Goal: Information Seeking & Learning: Learn about a topic

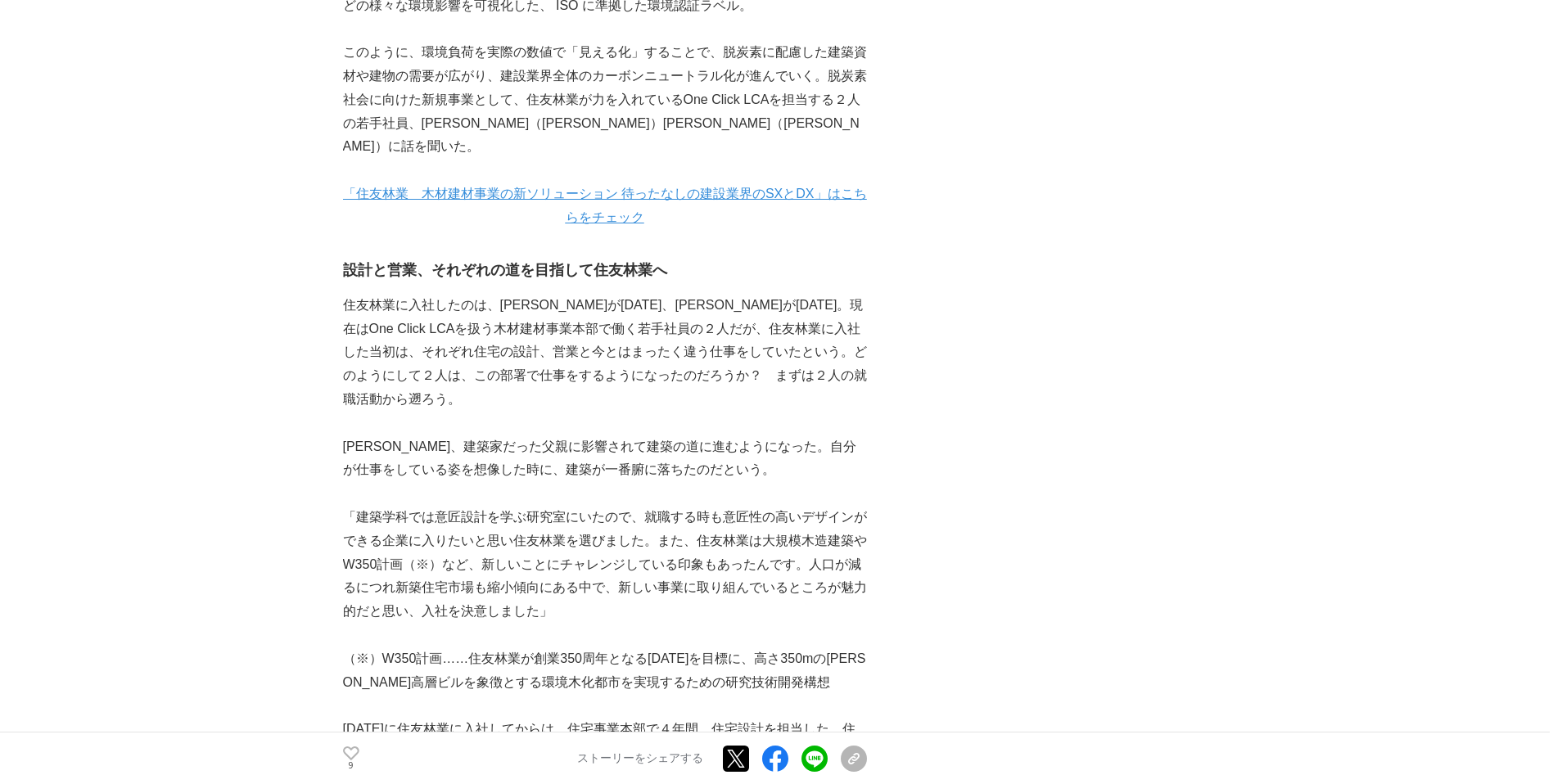
scroll to position [1177, 0]
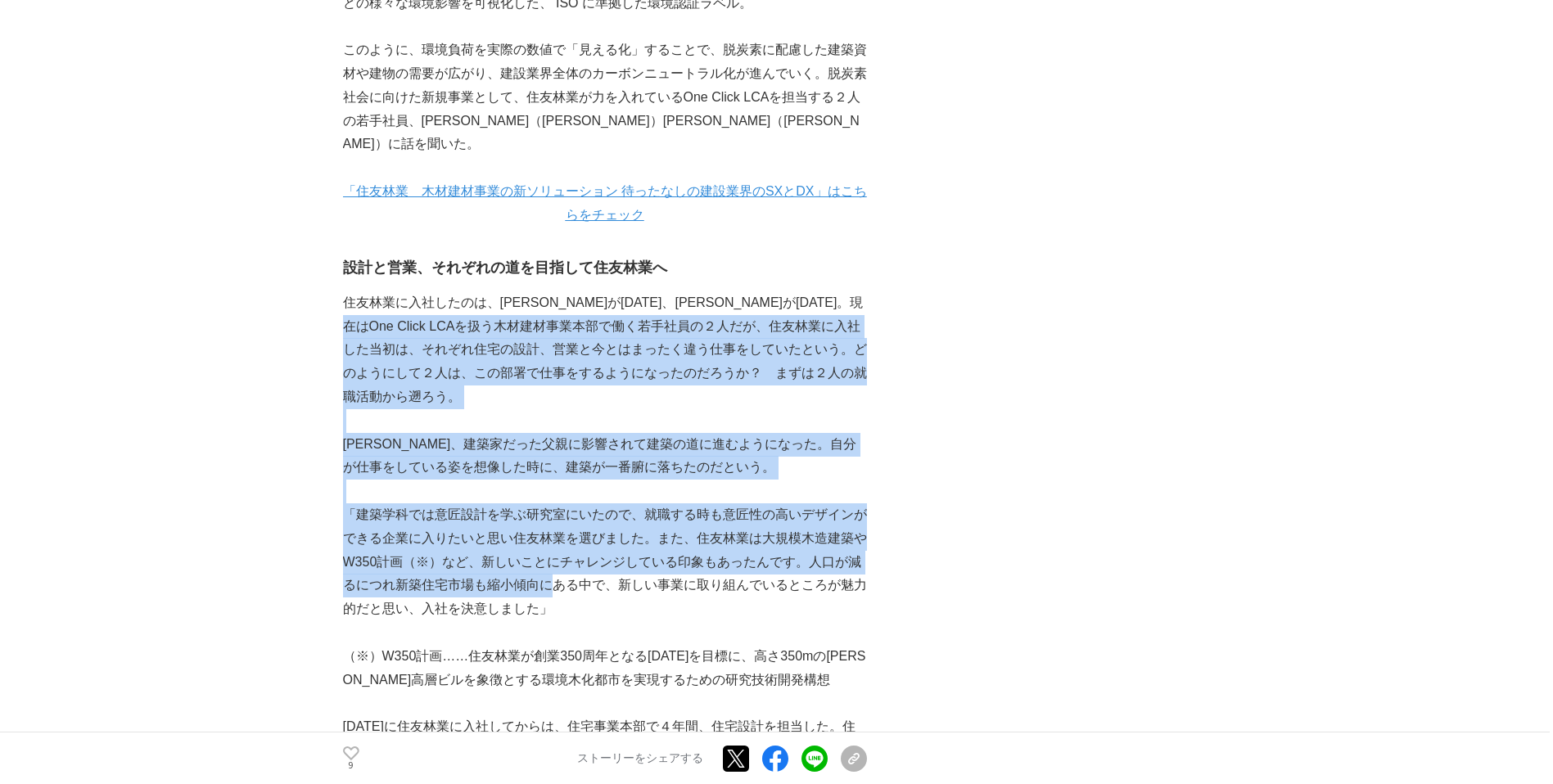
drag, startPoint x: 423, startPoint y: 332, endPoint x: 566, endPoint y: 615, distance: 317.1
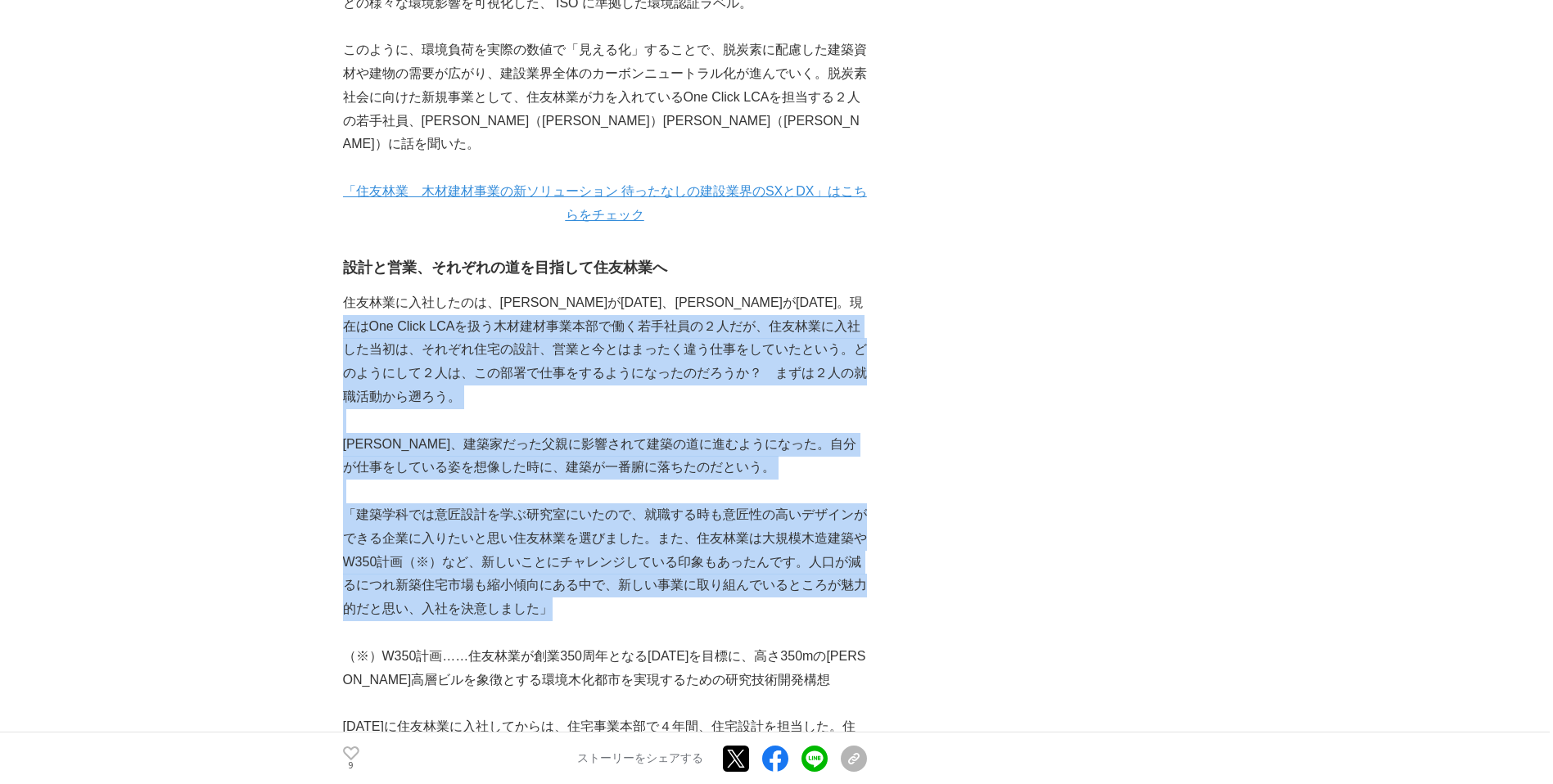
click at [449, 348] on p "住友林業に入社したのは、菊川が2020年、中村が2022年。現在はOne Click LCAを扱う木材建材事業本部で働く若手社員の２人だが、住友林業に入社した…" at bounding box center [605, 350] width 524 height 118
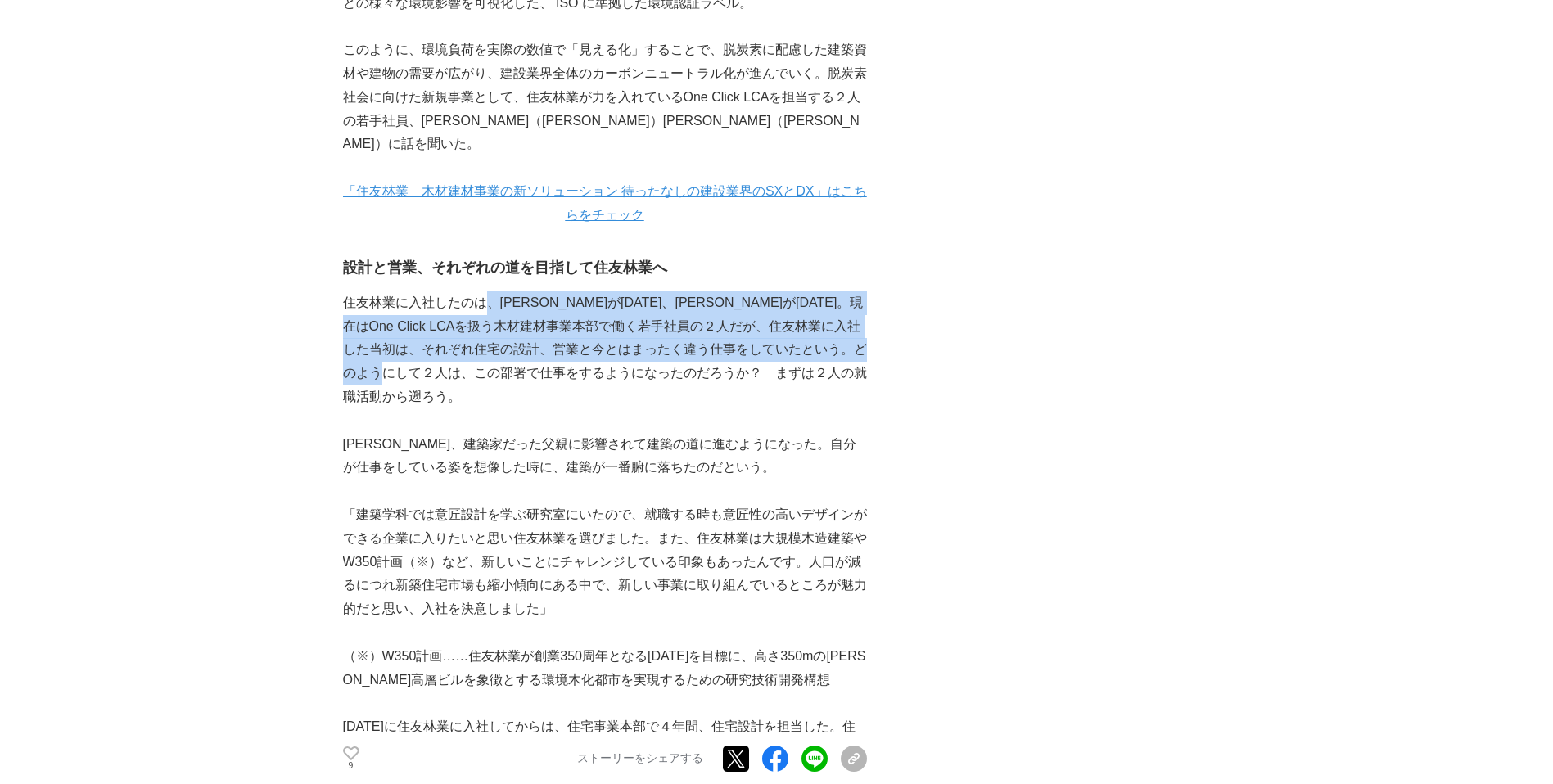
drag, startPoint x: 486, startPoint y: 300, endPoint x: 572, endPoint y: 442, distance: 166.0
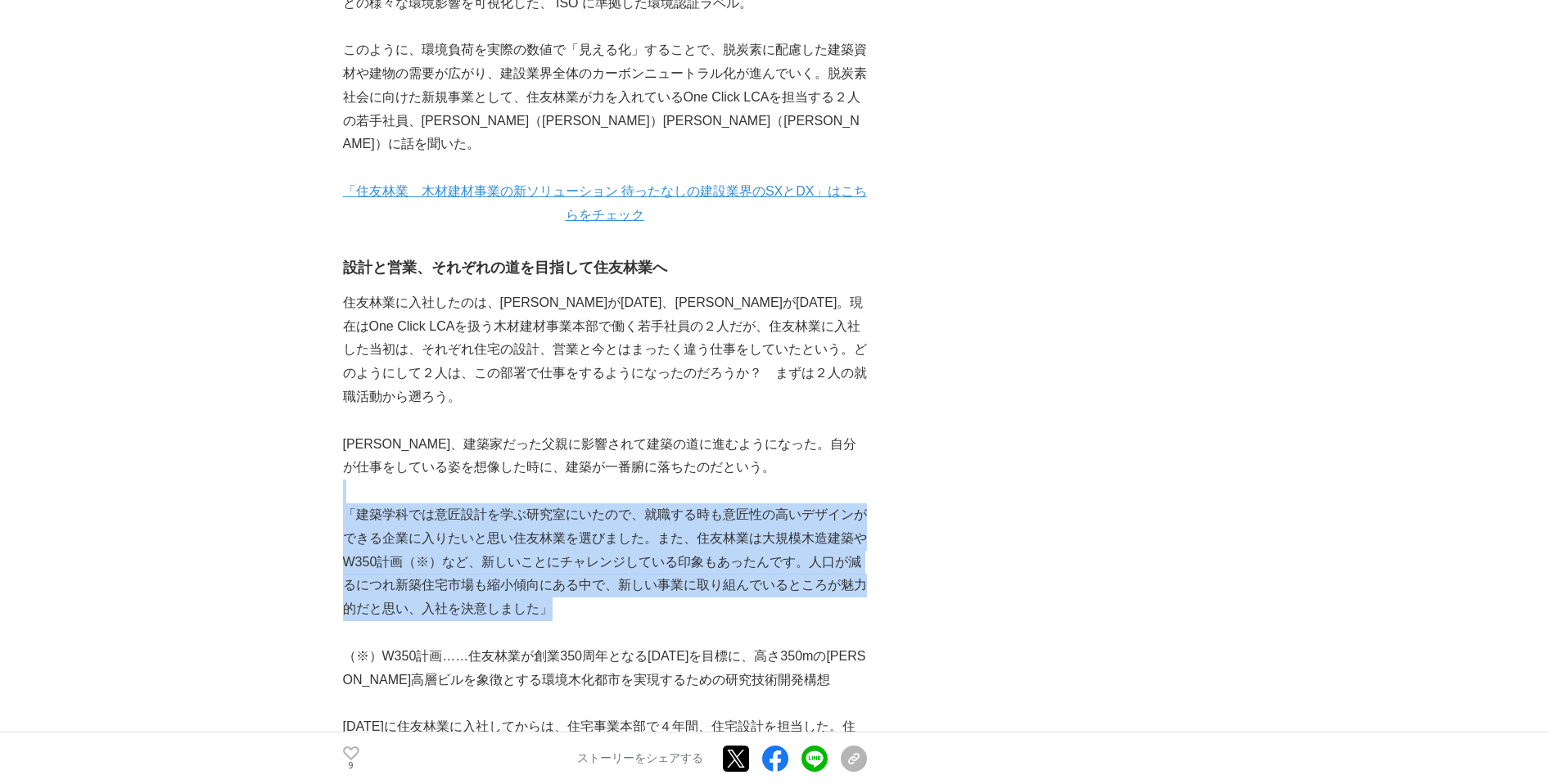
drag, startPoint x: 572, startPoint y: 442, endPoint x: 472, endPoint y: 393, distance: 111.4
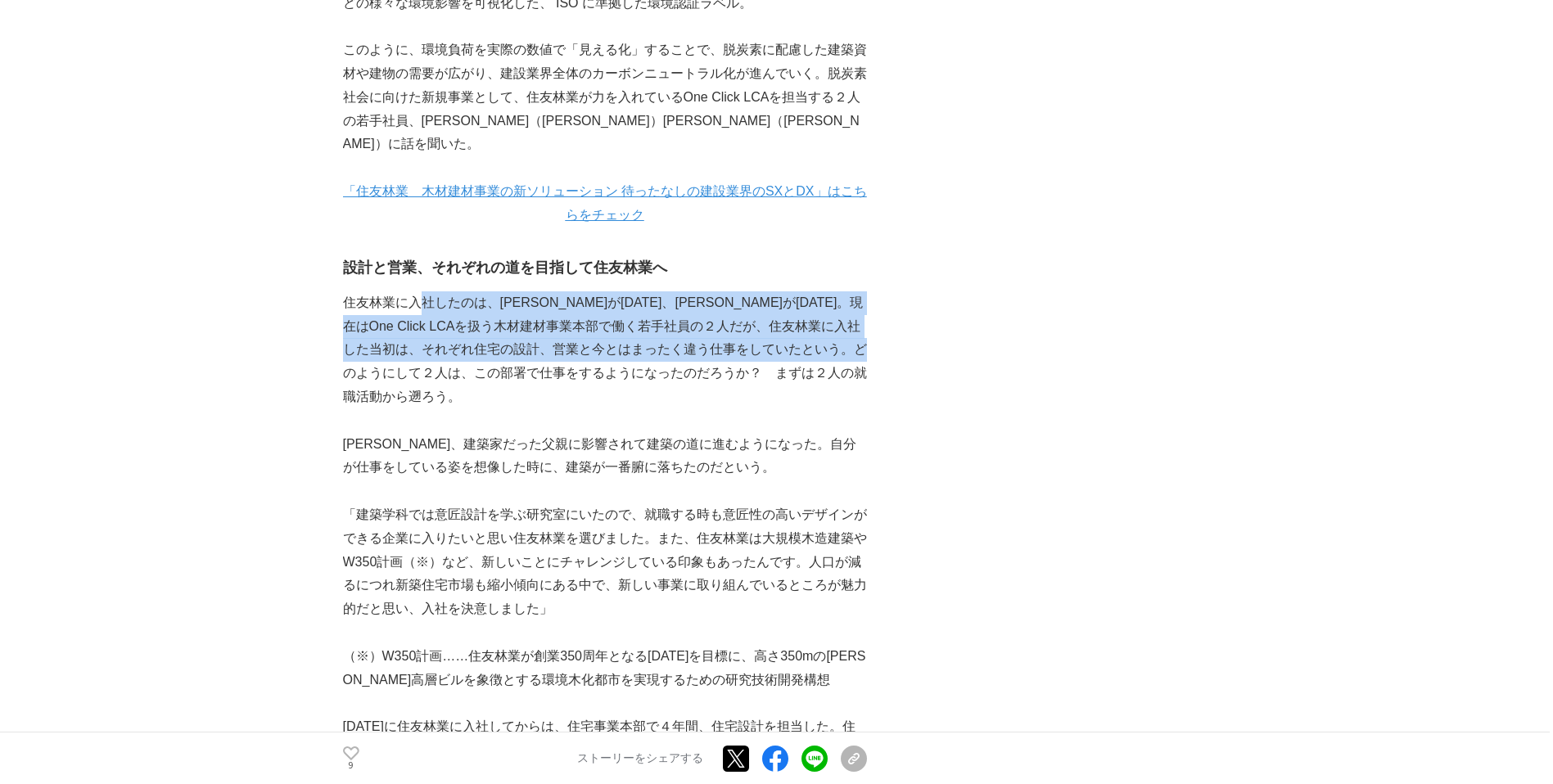
drag, startPoint x: 472, startPoint y: 393, endPoint x: 503, endPoint y: 380, distance: 33.6
click at [495, 373] on p "住友林業に入社したのは、菊川が2020年、中村が2022年。現在はOne Click LCAを扱う木材建材事業本部で働く若手社員の２人だが、住友林業に入社した…" at bounding box center [605, 350] width 524 height 118
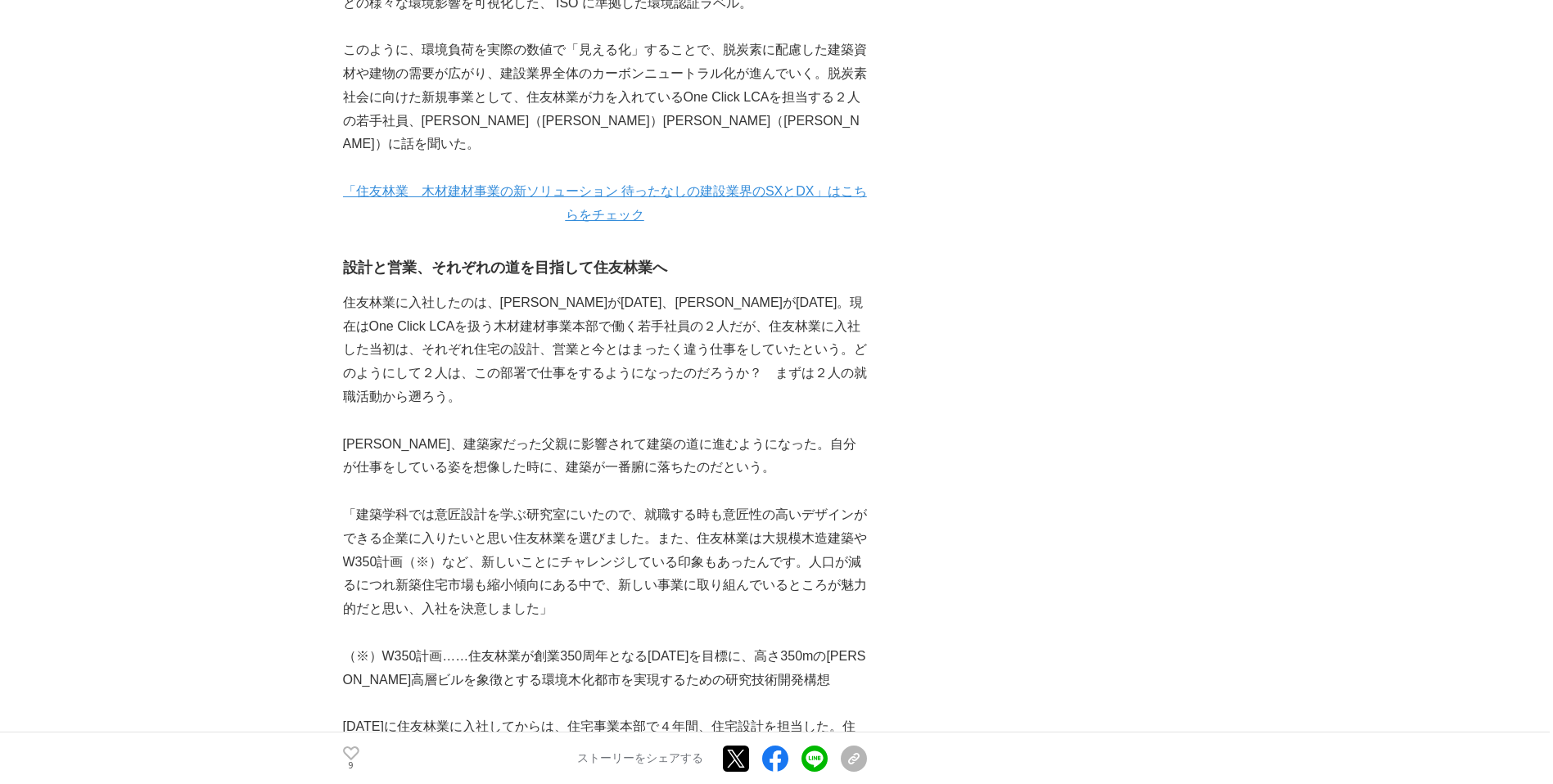
drag, startPoint x: 739, startPoint y: 564, endPoint x: 700, endPoint y: 541, distance: 45.3
click at [701, 542] on p "「建築学科では意匠設計を学ぶ研究室にいたので、就職する時も意匠性の高いデザインができる企業に入りたいと思い住友林業を選びました。また、住友林業は大規模木造建築…" at bounding box center [605, 562] width 524 height 118
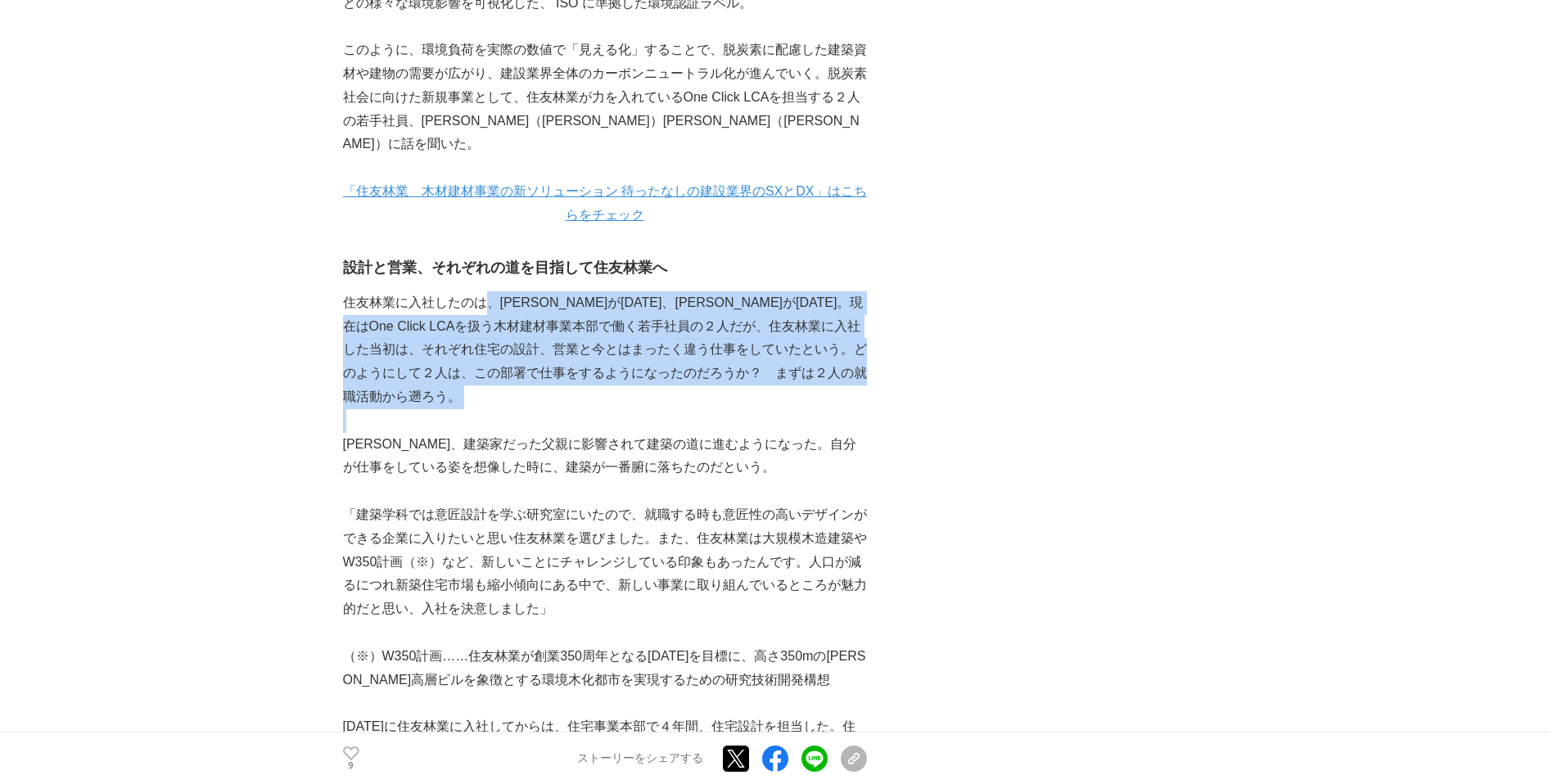
drag, startPoint x: 490, startPoint y: 286, endPoint x: 576, endPoint y: 402, distance: 144.4
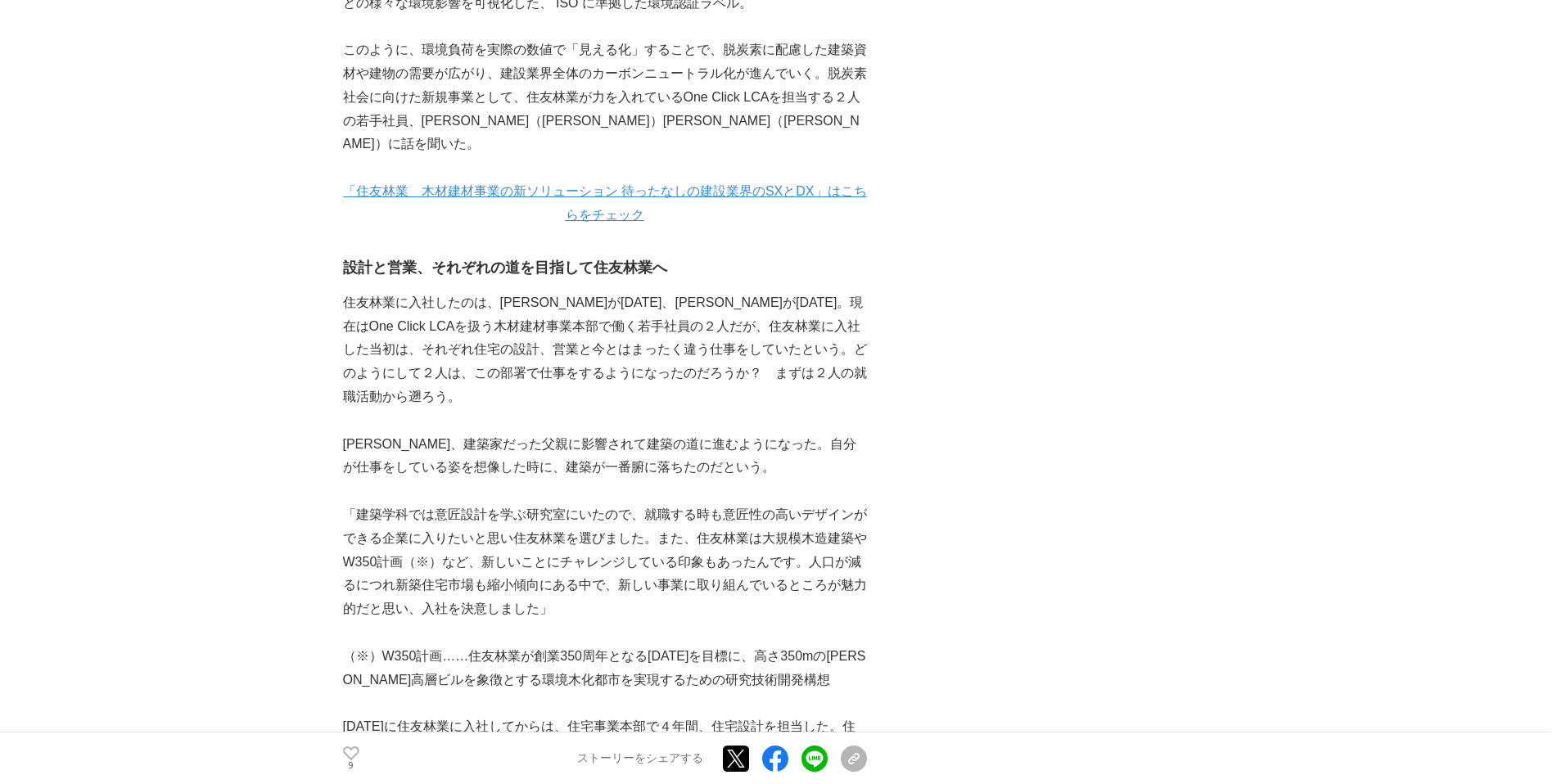
drag, startPoint x: 576, startPoint y: 402, endPoint x: 768, endPoint y: 470, distance: 203.7
click at [784, 480] on p at bounding box center [605, 492] width 524 height 24
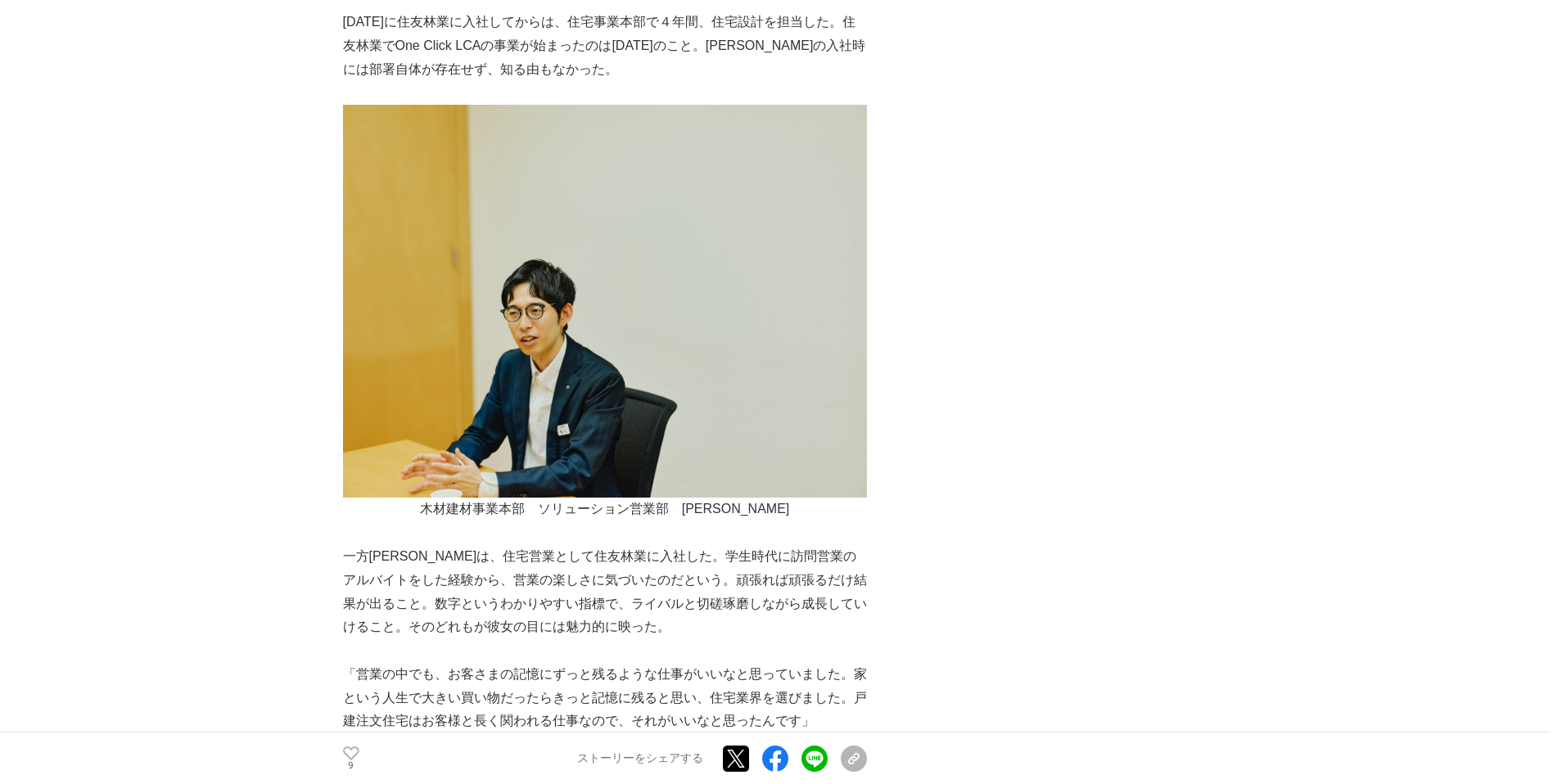
scroll to position [1883, 0]
drag, startPoint x: 564, startPoint y: 525, endPoint x: 596, endPoint y: 567, distance: 52.8
click at [575, 554] on p "一方中村は、住宅営業として住友林業に入社した。学生時代に訪問営業のアルバイトをした経験から、営業の楽しさに気づいたのだという。頑張れば頑張るだけ結果が出ること…" at bounding box center [605, 592] width 524 height 94
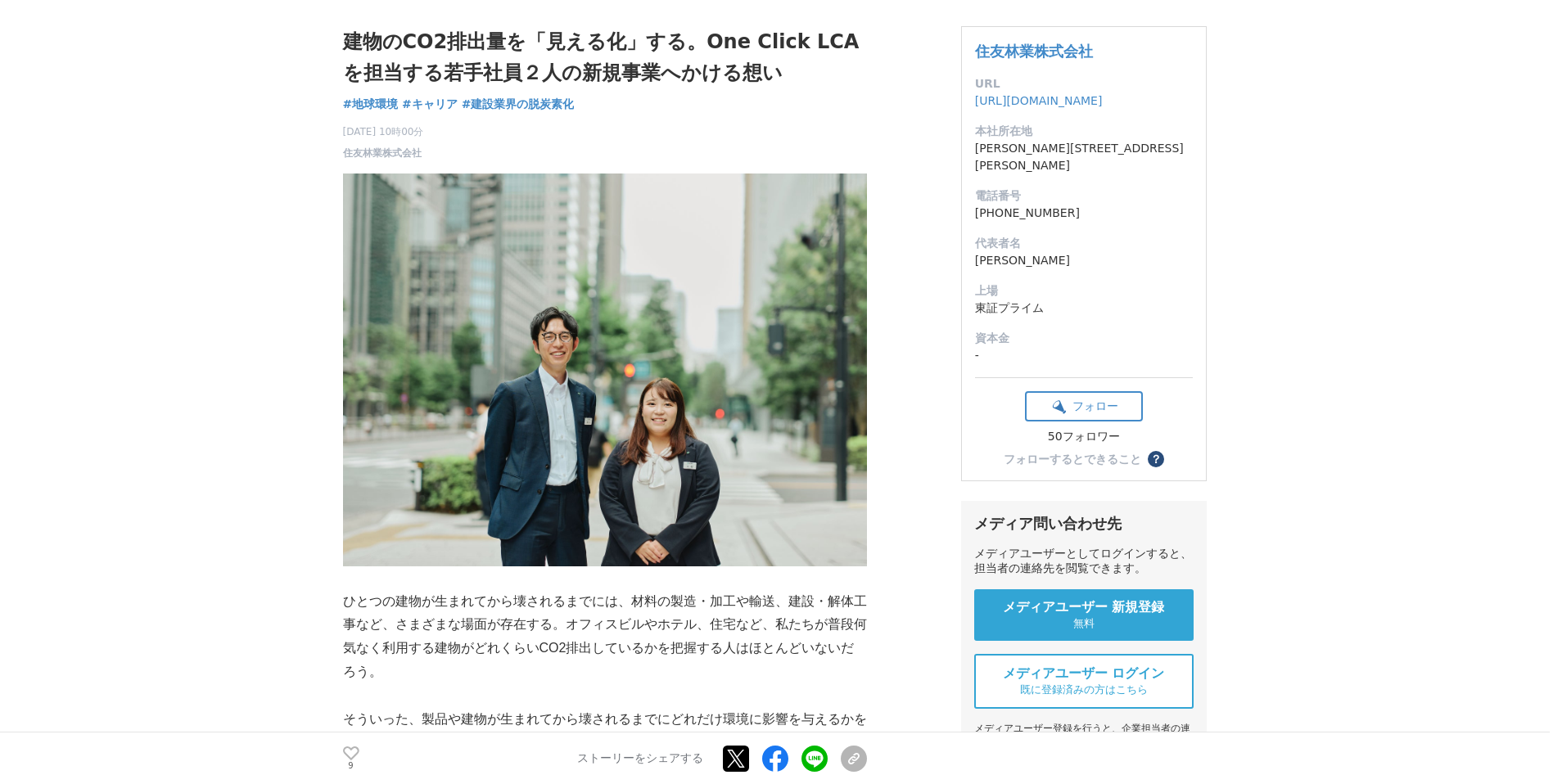
scroll to position [0, 0]
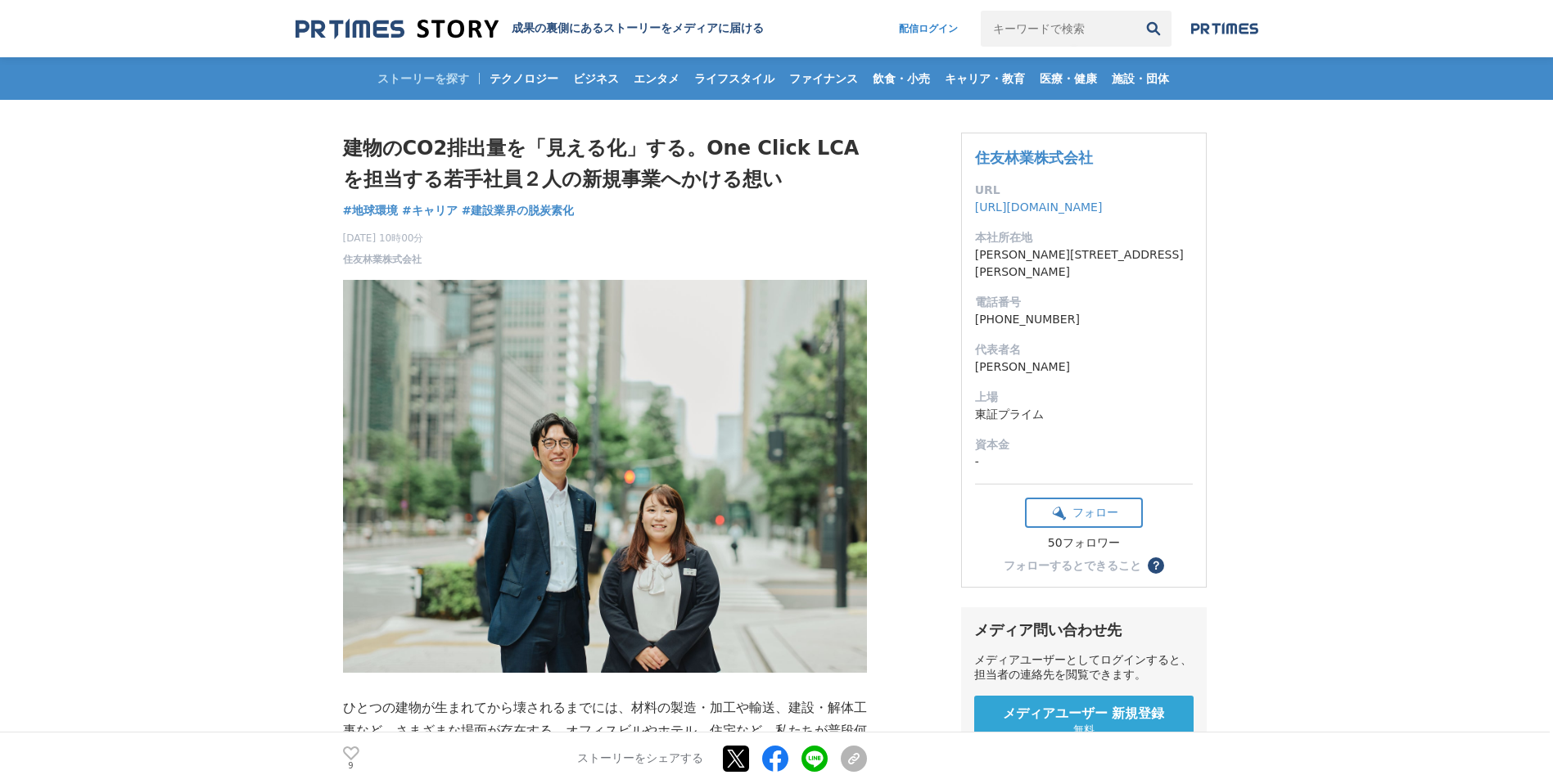
click at [437, 67] on img at bounding box center [530, 42] width 468 height 49
click at [453, 140] on h1 "建物のCO2排出量を「見える化」する。One Click LCAを担当する若手社員２人の新規事業へかける想い" at bounding box center [605, 164] width 524 height 63
click at [400, 78] on div "ストーリーを探す テクノロジー ビジネス エンタメ ライフスタイル ファイナンス 飲食・小売 キャリア・教育 医療・健康 施設・団体" at bounding box center [777, 78] width 963 height 43
drag, startPoint x: 700, startPoint y: 154, endPoint x: 502, endPoint y: 148, distance: 198.1
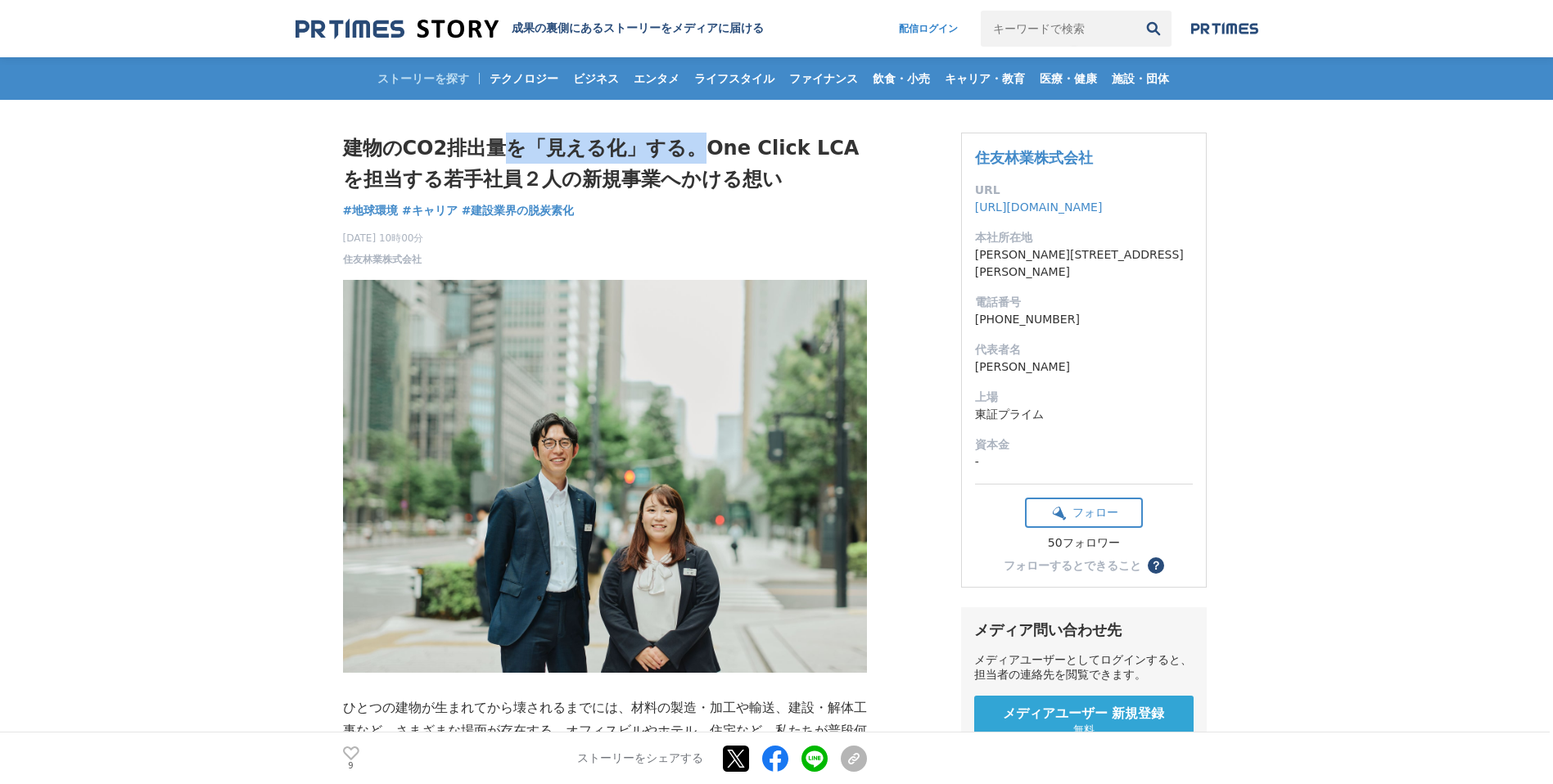
click at [502, 148] on h1 "建物のCO2排出量を「見える化」する。One Click LCAを担当する若手社員２人の新規事業へかける想い" at bounding box center [605, 164] width 524 height 63
drag, startPoint x: 502, startPoint y: 148, endPoint x: 403, endPoint y: 143, distance: 99.1
click at [403, 143] on h1 "建物のCO2排出量を「見える化」する。One Click LCAを担当する若手社員２人の新規事業へかける想い" at bounding box center [605, 164] width 524 height 63
drag, startPoint x: 361, startPoint y: 150, endPoint x: 825, endPoint y: 98, distance: 466.9
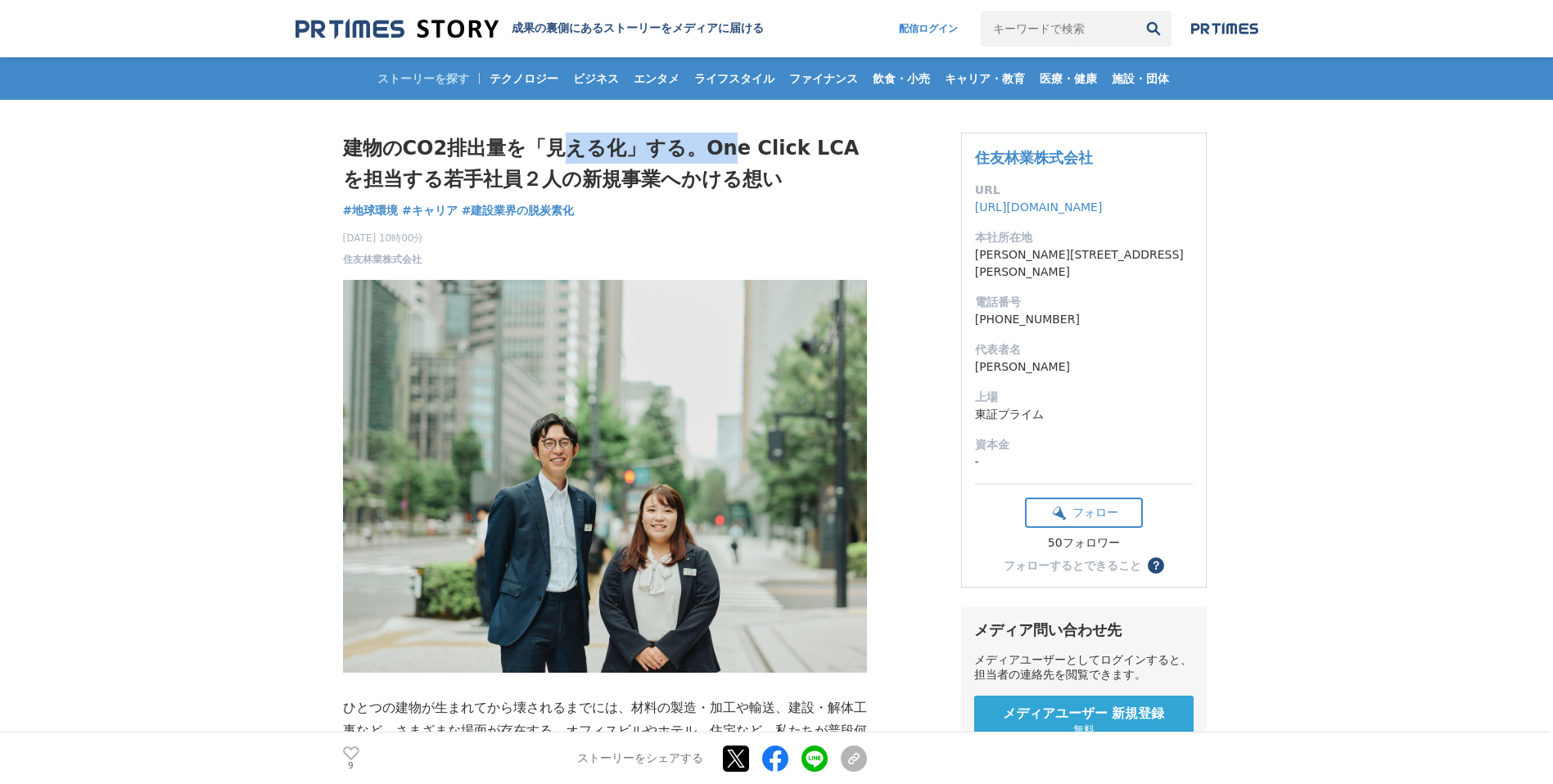
drag, startPoint x: 825, startPoint y: 98, endPoint x: 462, endPoint y: 145, distance: 366.0
click at [472, 148] on h1 "建物のCO2排出量を「見える化」する。One Click LCAを担当する若手社員２人の新規事業へかける想い" at bounding box center [605, 164] width 524 height 63
drag, startPoint x: 462, startPoint y: 145, endPoint x: 571, endPoint y: 175, distance: 113.1
click at [564, 172] on h1 "建物のCO2排出量を「見える化」する。One Click LCAを担当する若手社員２人の新規事業へかける想い" at bounding box center [605, 164] width 524 height 63
drag, startPoint x: 571, startPoint y: 175, endPoint x: 384, endPoint y: 178, distance: 187.0
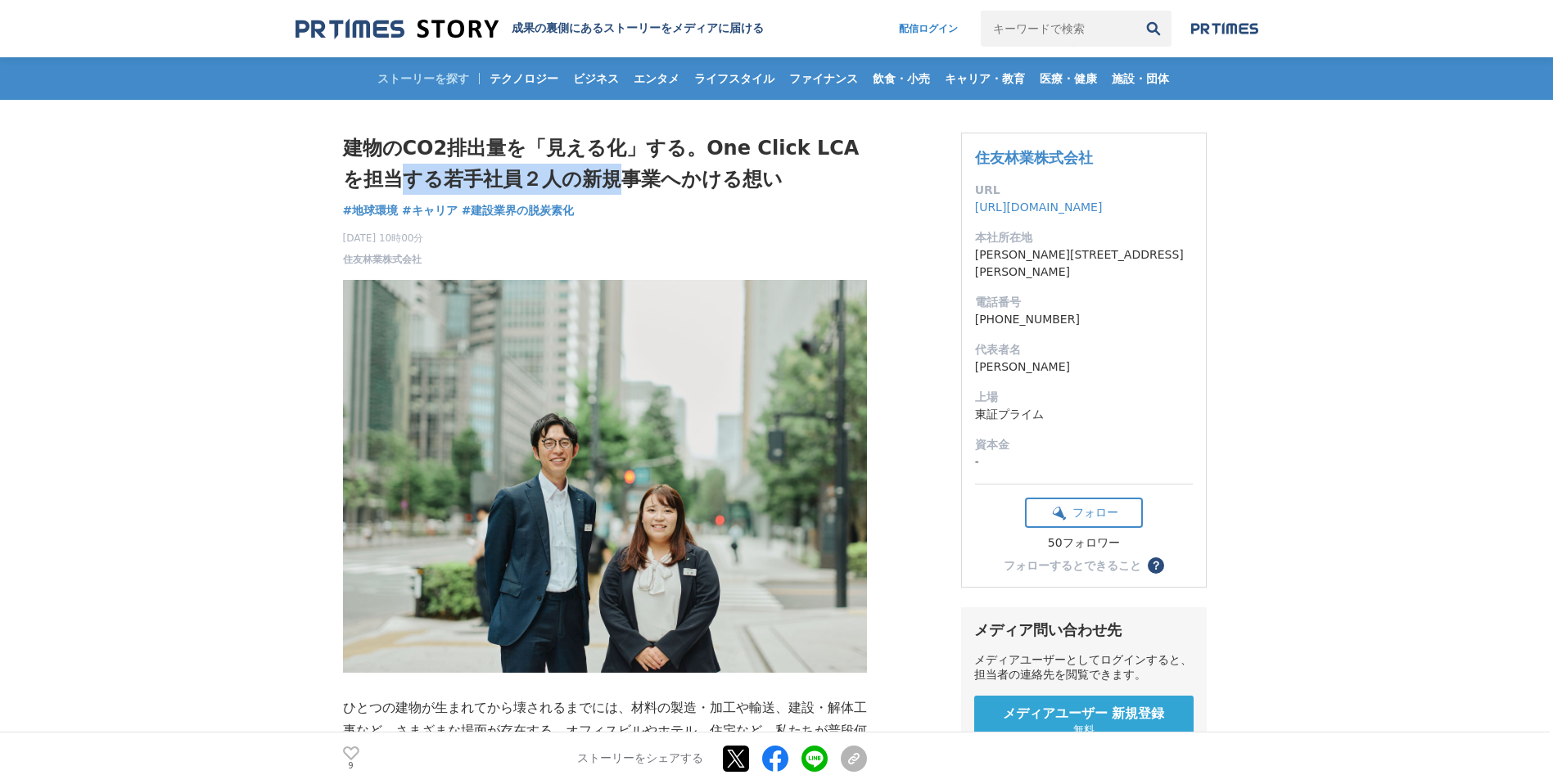
click at [384, 178] on h1 "建物のCO2排出量を「見える化」する。One Click LCAを担当する若手社員２人の新規事業へかける想い" at bounding box center [605, 164] width 524 height 63
drag, startPoint x: 384, startPoint y: 178, endPoint x: 500, endPoint y: 162, distance: 117.1
click at [486, 162] on h1 "建物のCO2排出量を「見える化」する。One Click LCAを担当する若手社員２人の新規事業へかける想い" at bounding box center [605, 164] width 524 height 63
click at [833, 168] on h1 "建物のCO2排出量を「見える化」する。One Click LCAを担当する若手社員２人の新規事業へかける想い" at bounding box center [605, 164] width 524 height 63
click at [343, 35] on img at bounding box center [397, 28] width 203 height 22
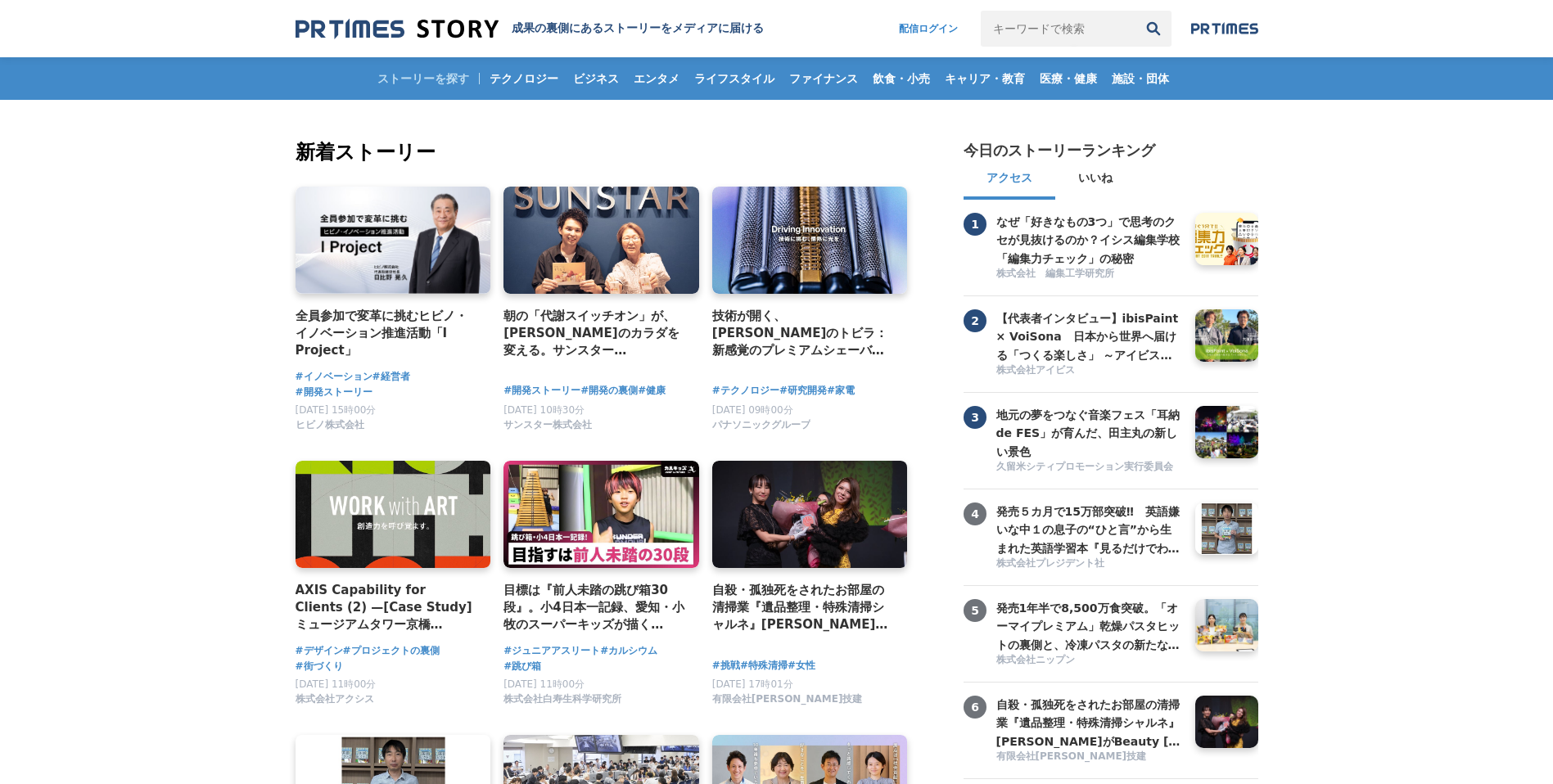
click at [408, 46] on img at bounding box center [530, 42] width 468 height 49
click at [1215, 27] on img at bounding box center [1225, 28] width 68 height 13
